Goal: Task Accomplishment & Management: Manage account settings

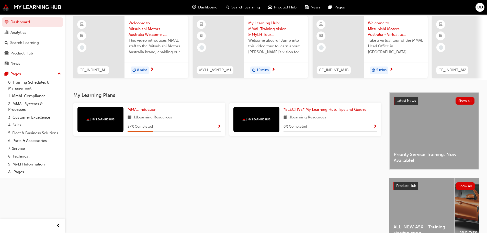
scroll to position [38, 0]
click at [25, 86] on link "0. Training Schedules & Management" at bounding box center [34, 85] width 57 height 14
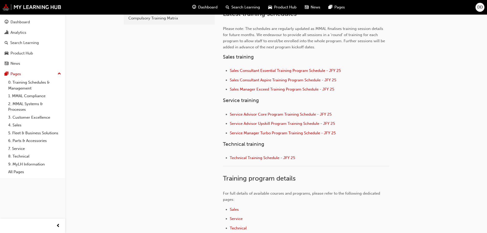
scroll to position [193, 0]
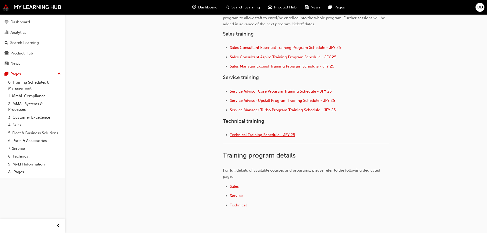
click at [246, 135] on span "Technical Training Schedule - JFY 25" at bounding box center [262, 134] width 65 height 5
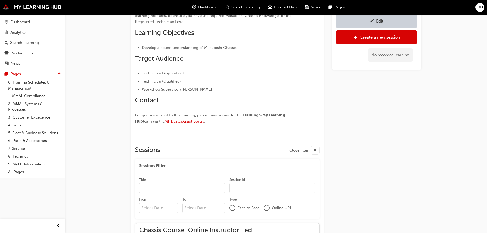
scroll to position [413, 0]
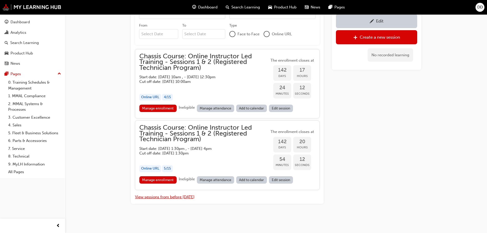
click at [159, 197] on button "View sessions from before today" at bounding box center [165, 197] width 60 height 6
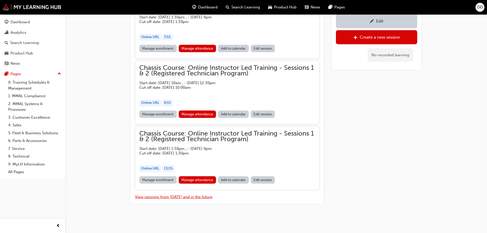
scroll to position [1780, 0]
click at [197, 179] on link "Manage attendance" at bounding box center [198, 179] width 38 height 7
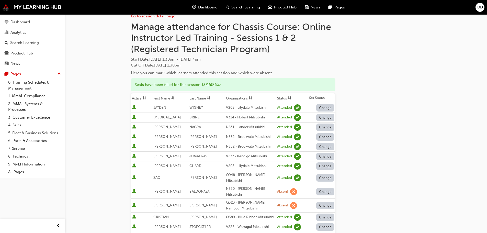
scroll to position [9, 0]
